Goal: Task Accomplishment & Management: Manage account settings

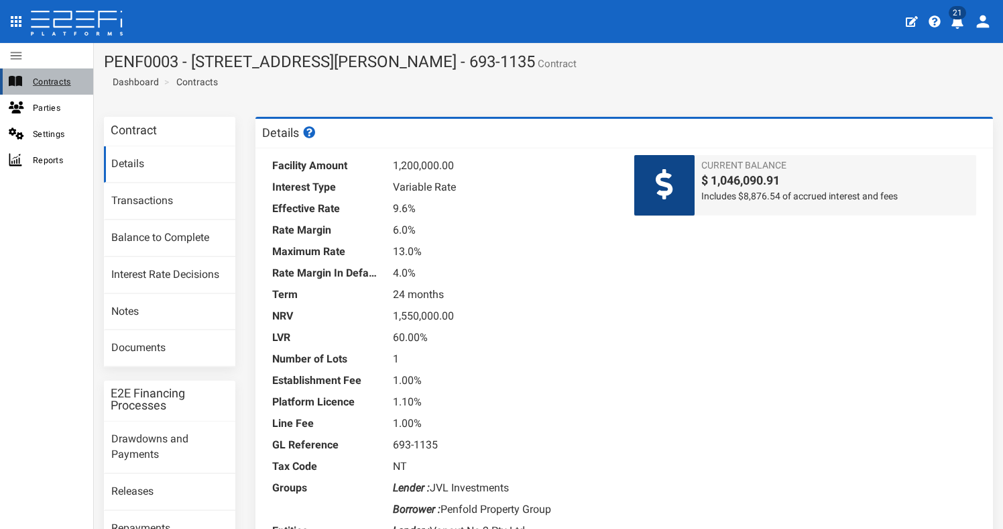
click at [68, 81] on span "Contracts" at bounding box center [58, 81] width 50 height 15
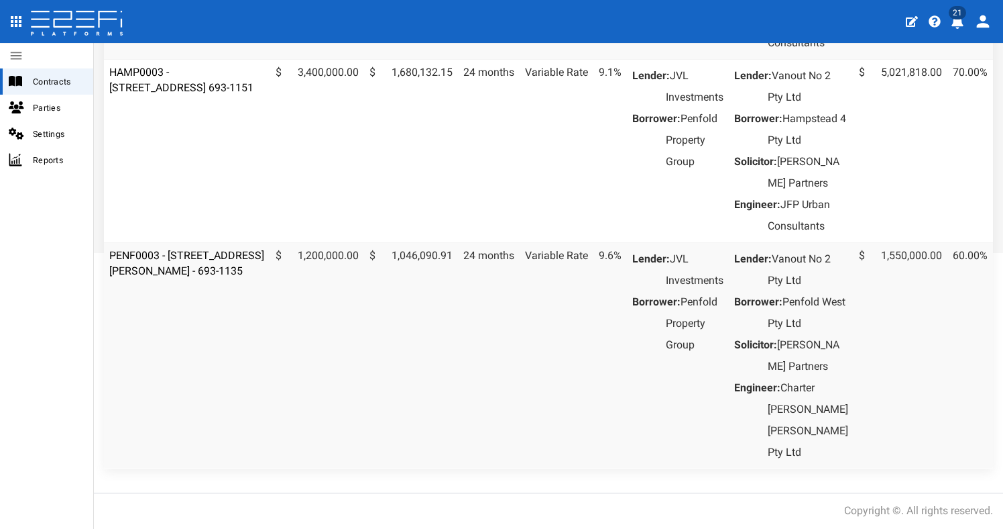
scroll to position [433, 0]
click at [215, 245] on td "PENF0003 - [STREET_ADDRESS][PERSON_NAME] - 693-1135" at bounding box center [187, 355] width 166 height 226
click at [217, 249] on link "PENF0003 - [STREET_ADDRESS][PERSON_NAME] - 693-1135" at bounding box center [186, 263] width 155 height 28
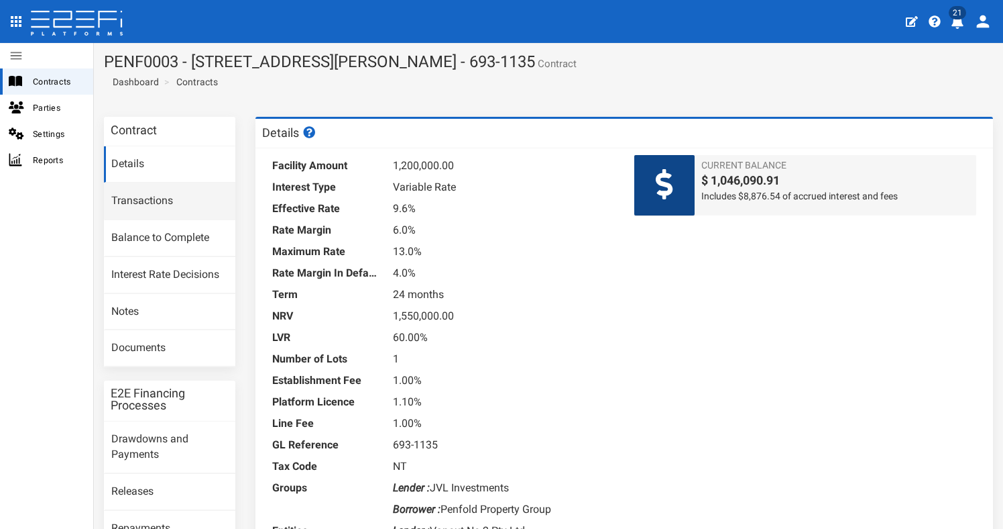
click at [149, 207] on link "Transactions" at bounding box center [169, 201] width 131 height 36
